Goal: Navigation & Orientation: Understand site structure

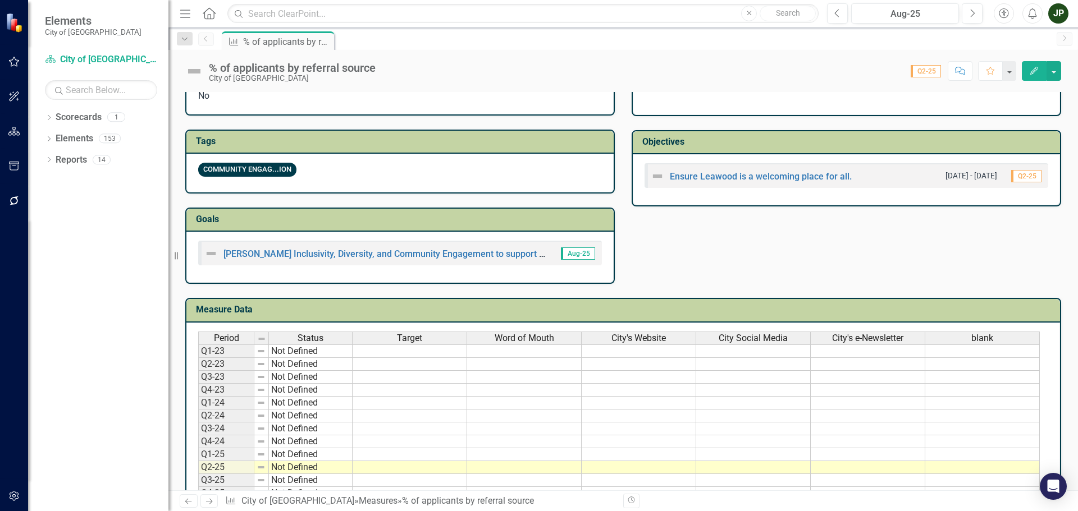
scroll to position [376, 0]
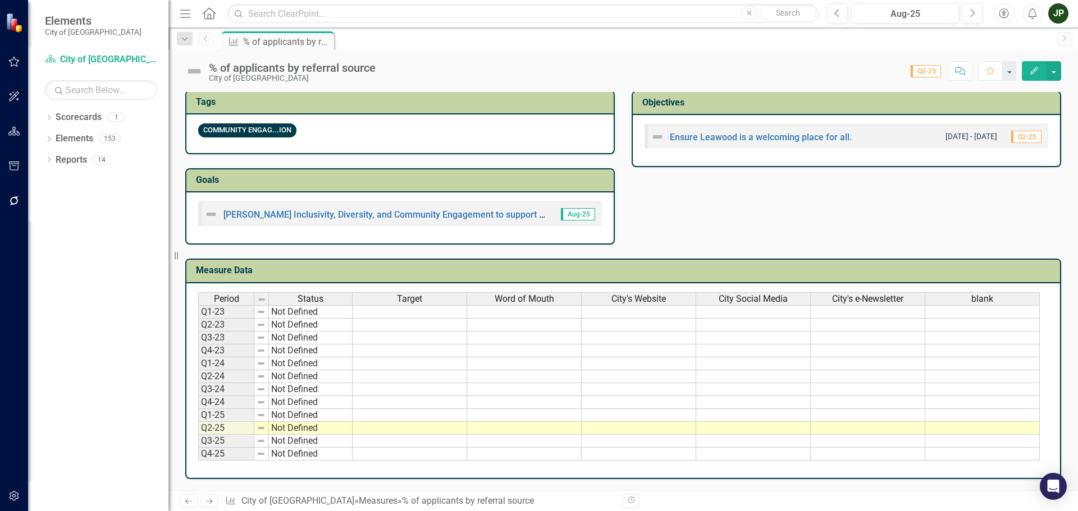
click at [295, 322] on td "Not Defined" at bounding box center [311, 325] width 84 height 13
click at [294, 315] on td "Not Defined" at bounding box center [311, 311] width 84 height 13
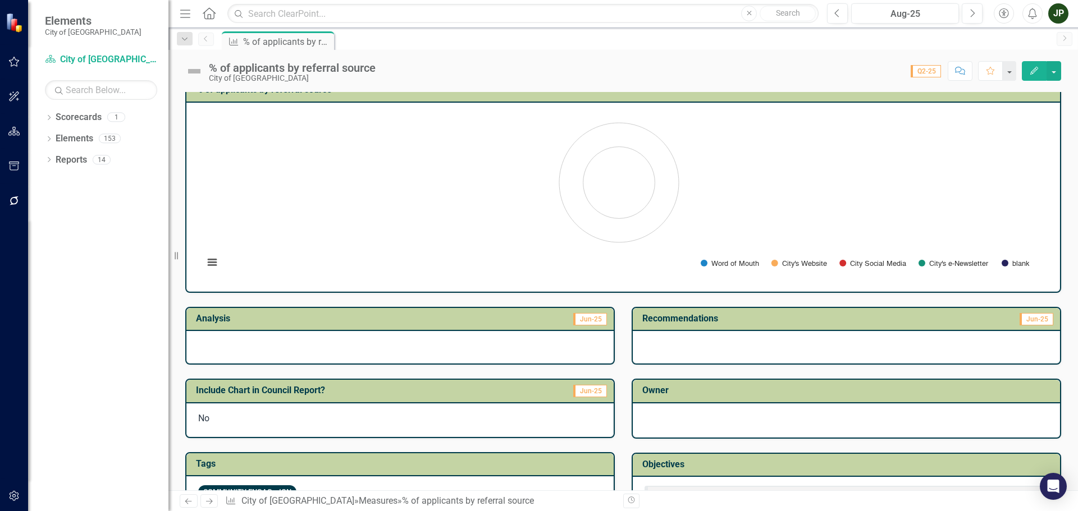
scroll to position [0, 0]
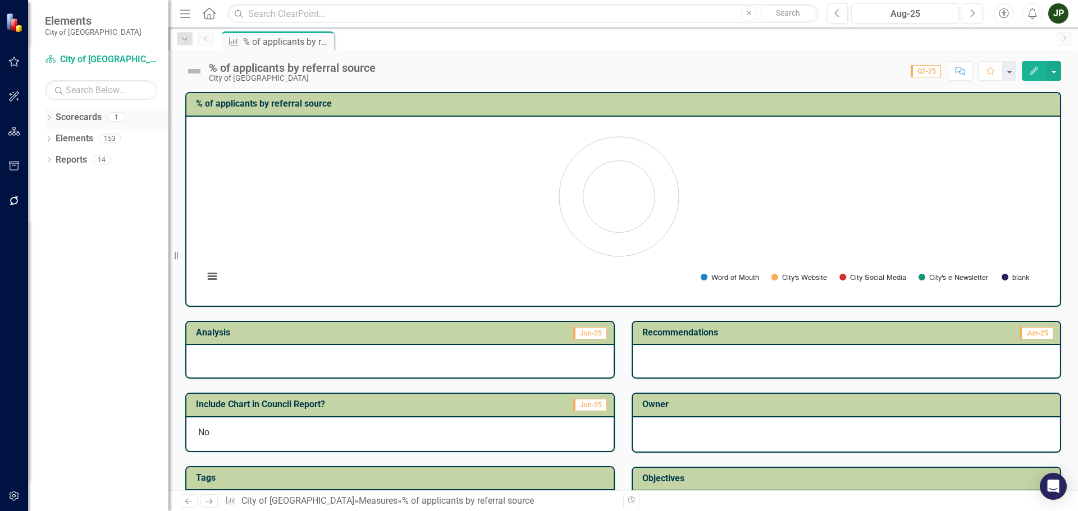
click at [88, 118] on link "Scorecards" at bounding box center [79, 117] width 46 height 13
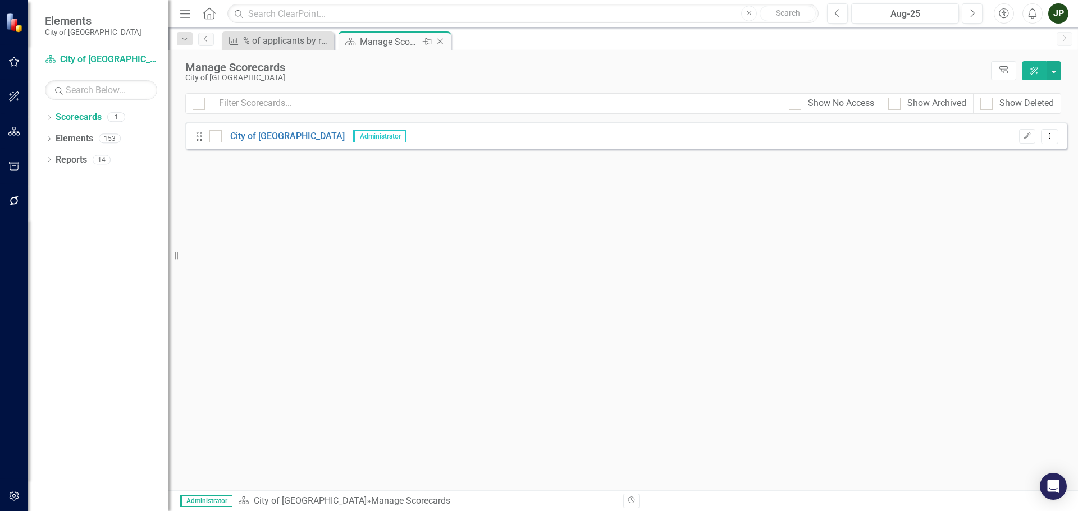
click at [371, 40] on div "Manage Scorecards" at bounding box center [390, 42] width 60 height 14
click at [62, 144] on link "Elements" at bounding box center [75, 138] width 38 height 13
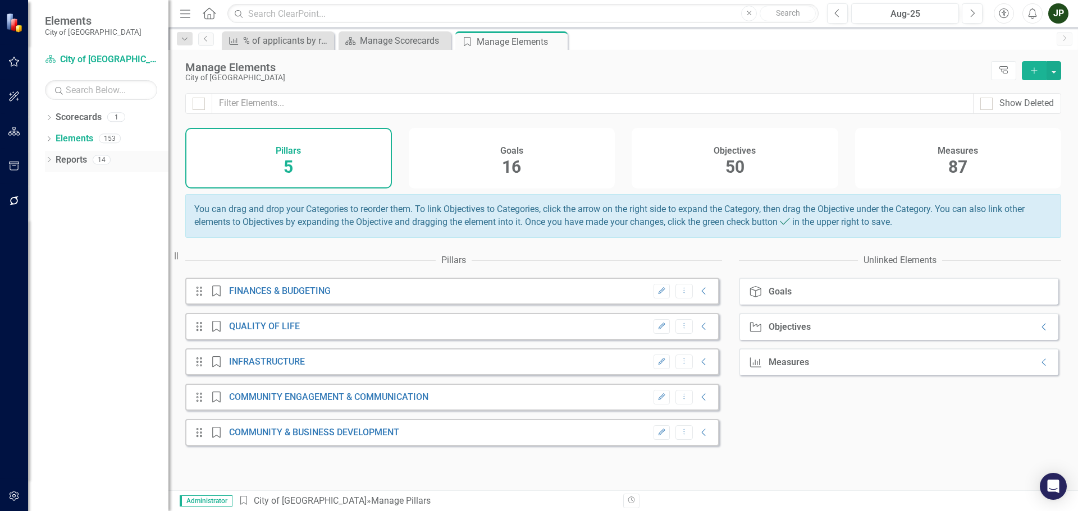
click at [66, 156] on link "Reports" at bounding box center [71, 160] width 31 height 13
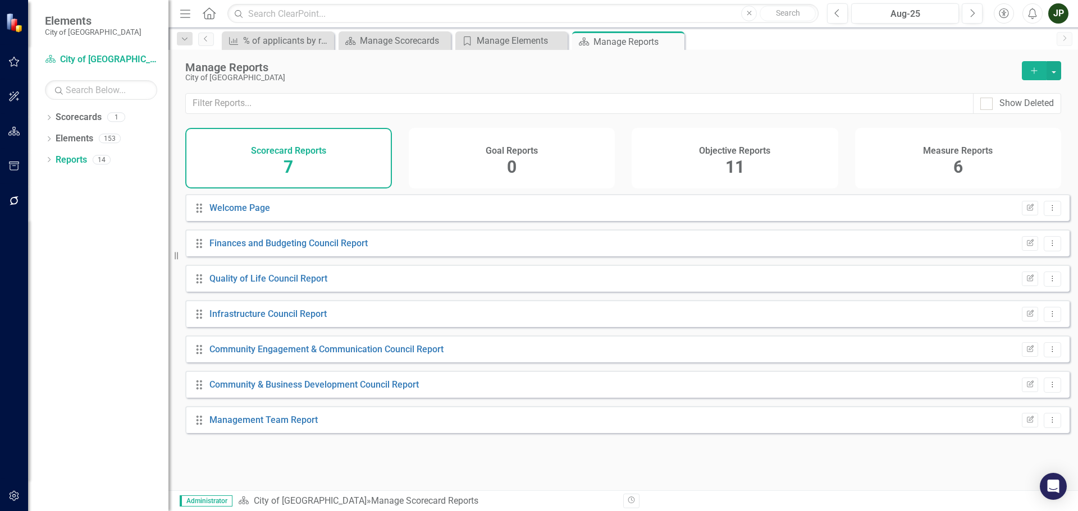
click at [726, 172] on span "11" at bounding box center [734, 167] width 19 height 20
